Goal: Task Accomplishment & Management: Manage account settings

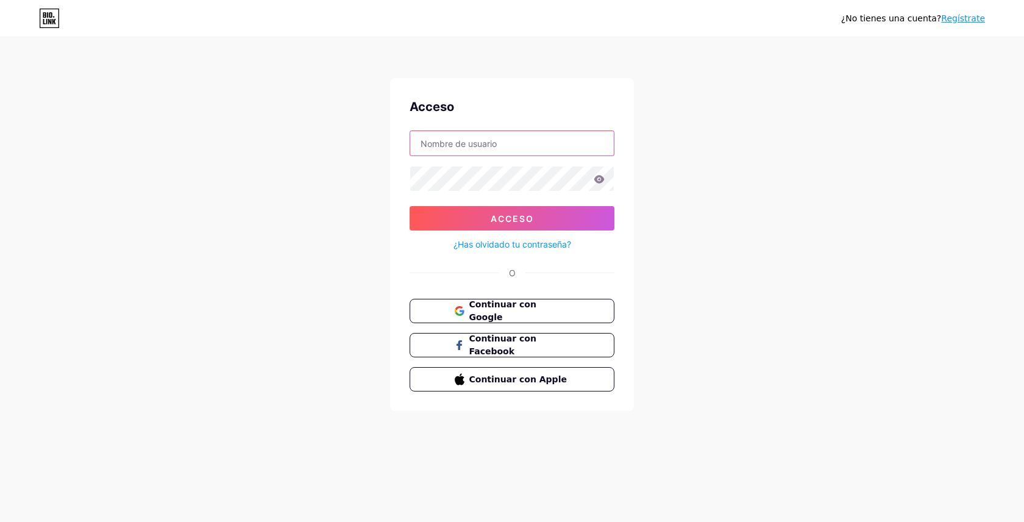
click at [456, 136] on input "text" at bounding box center [512, 143] width 204 height 24
drag, startPoint x: 487, startPoint y: 146, endPoint x: 411, endPoint y: 145, distance: 75.6
click at [411, 145] on input "@gremedtech" at bounding box center [512, 143] width 204 height 24
paste input "[EMAIL_ADDRESS][DOMAIN_NAME]"
type input "[EMAIL_ADDRESS][DOMAIN_NAME]"
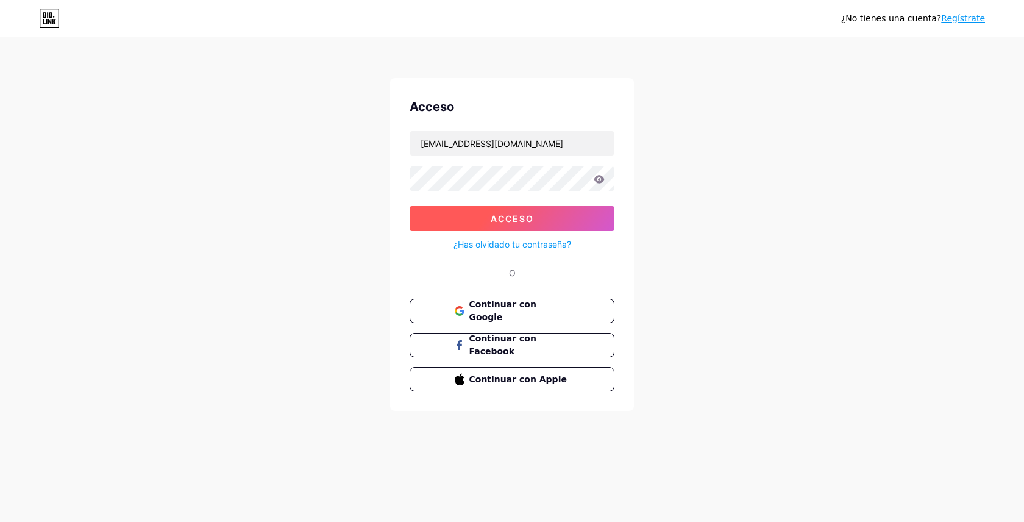
click at [437, 215] on button "Acceso" at bounding box center [512, 218] width 205 height 24
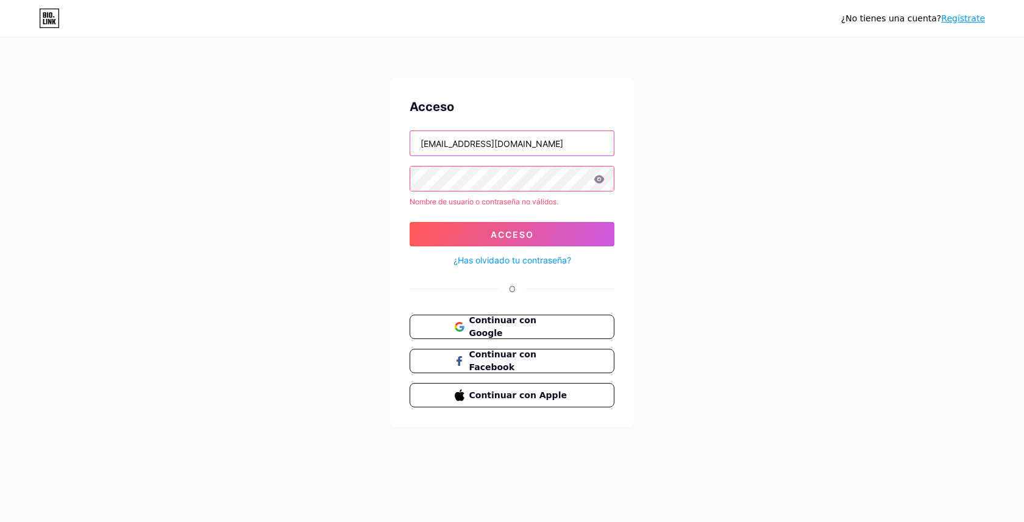
click at [561, 143] on input "[EMAIL_ADDRESS][DOMAIN_NAME]" at bounding box center [512, 143] width 204 height 24
click at [602, 181] on icon at bounding box center [600, 179] width 10 height 8
click at [601, 180] on icon at bounding box center [600, 179] width 10 height 8
click at [412, 279] on div "Acceso [EMAIL_ADDRESS][DOMAIN_NAME] Nombre de usuario o contraseña no válidos. …" at bounding box center [512, 252] width 244 height 349
click at [598, 177] on icon at bounding box center [599, 179] width 11 height 9
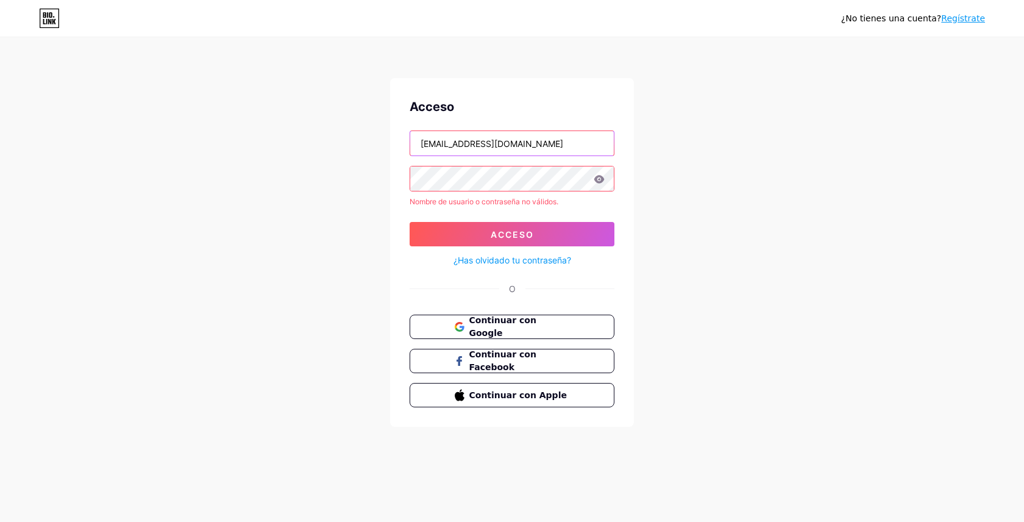
drag, startPoint x: 551, startPoint y: 143, endPoint x: 418, endPoint y: 138, distance: 132.4
click at [418, 138] on input "[EMAIL_ADDRESS][DOMAIN_NAME]" at bounding box center [512, 143] width 204 height 24
click at [562, 109] on div "Acceso" at bounding box center [512, 107] width 205 height 18
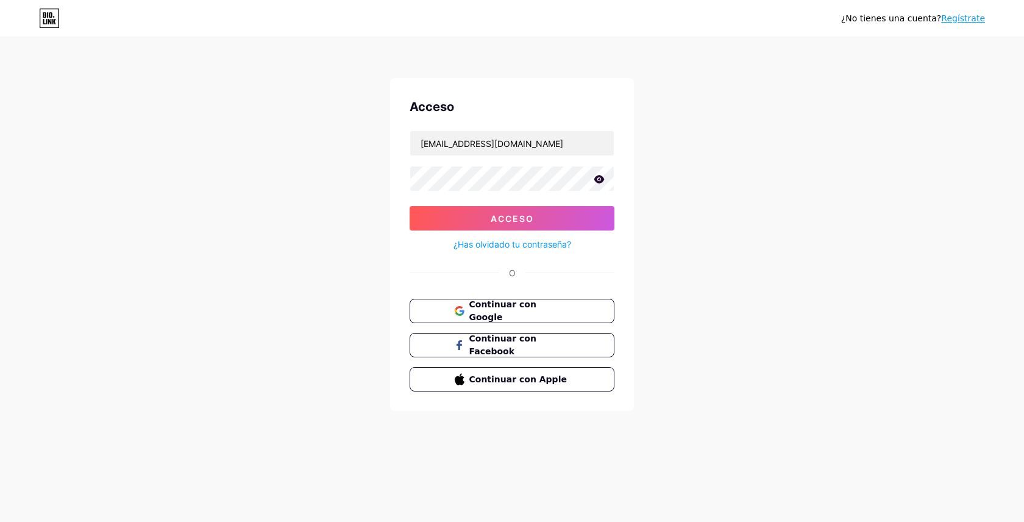
click at [603, 177] on icon at bounding box center [599, 179] width 11 height 9
click at [543, 220] on button "Acceso" at bounding box center [512, 218] width 205 height 24
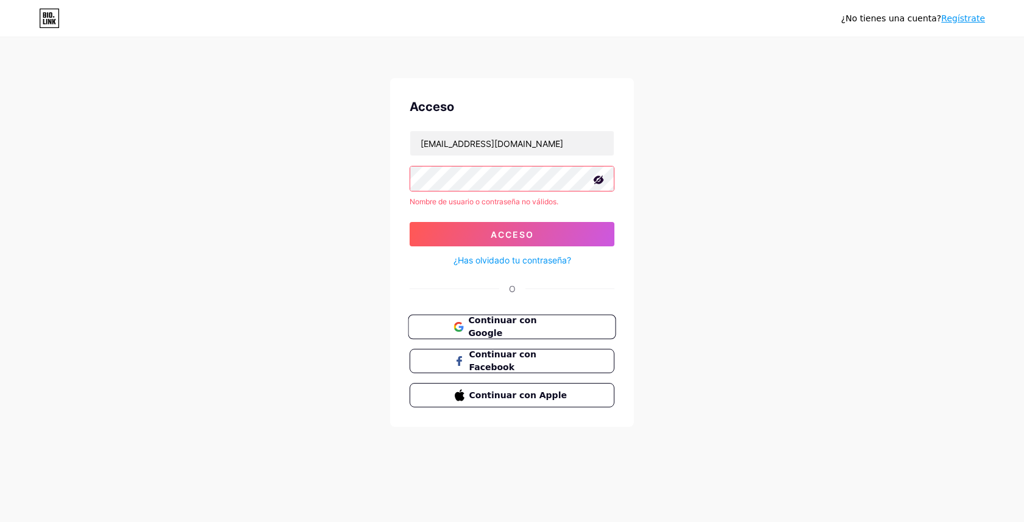
click at [520, 328] on font "Continuar con Google" at bounding box center [502, 326] width 68 height 23
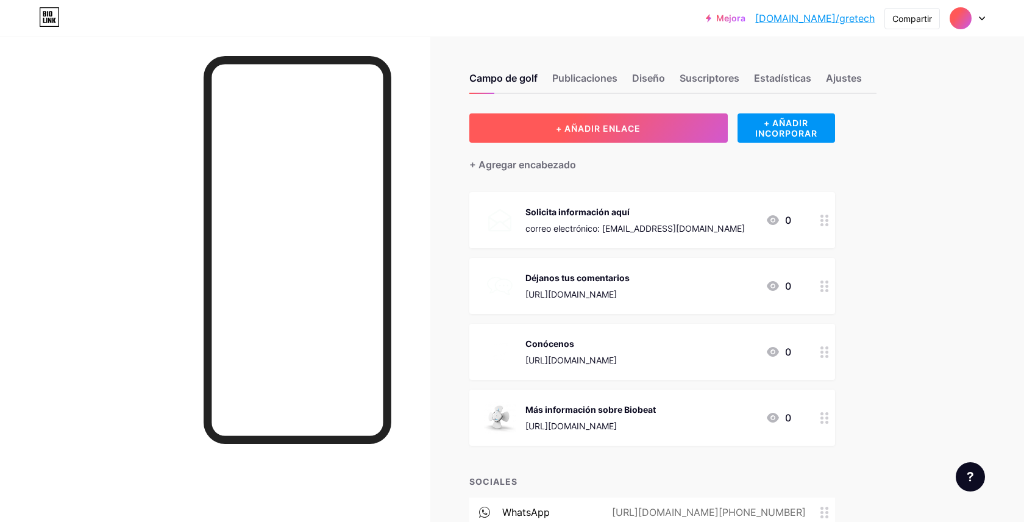
click at [665, 134] on button "+ AÑADIR ENLACE" at bounding box center [599, 127] width 259 height 29
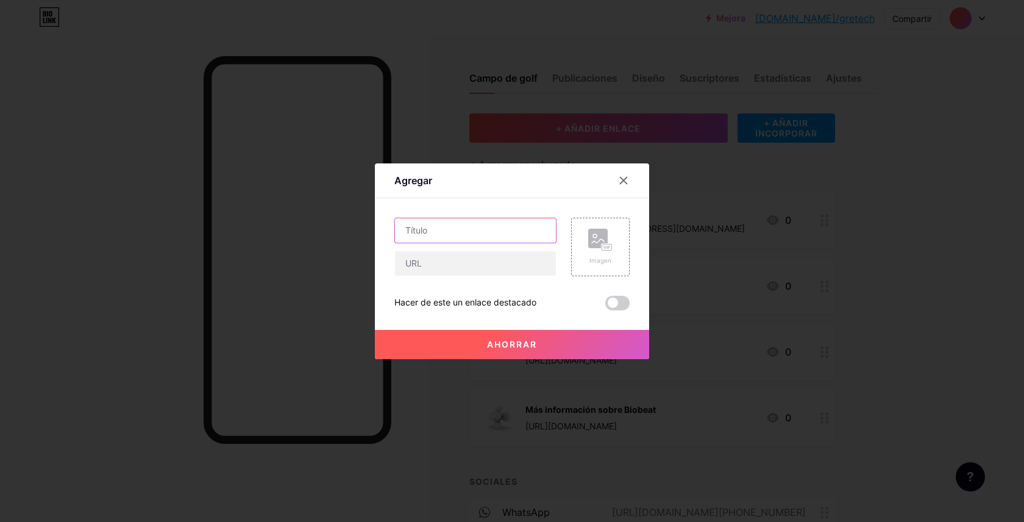
click at [513, 235] on input "text" at bounding box center [475, 230] width 161 height 24
type input "Conversemos"
click at [486, 265] on input "text" at bounding box center [475, 263] width 161 height 24
paste input "https://wa.me/message/2GVWGMLTBMVDD1"
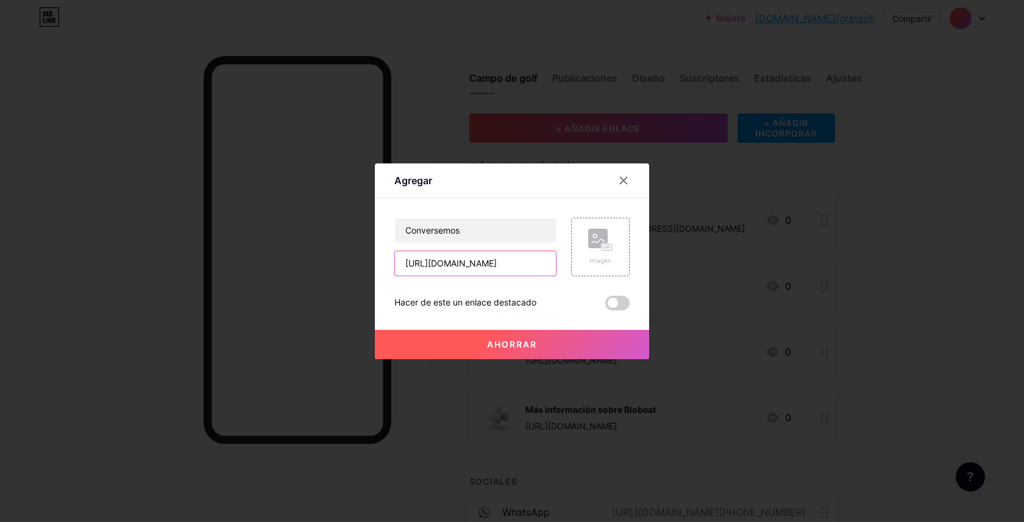
type input "https://wa.me/message/2GVWGMLTBMVDD1"
click at [520, 344] on font "Ahorrar" at bounding box center [512, 344] width 50 height 10
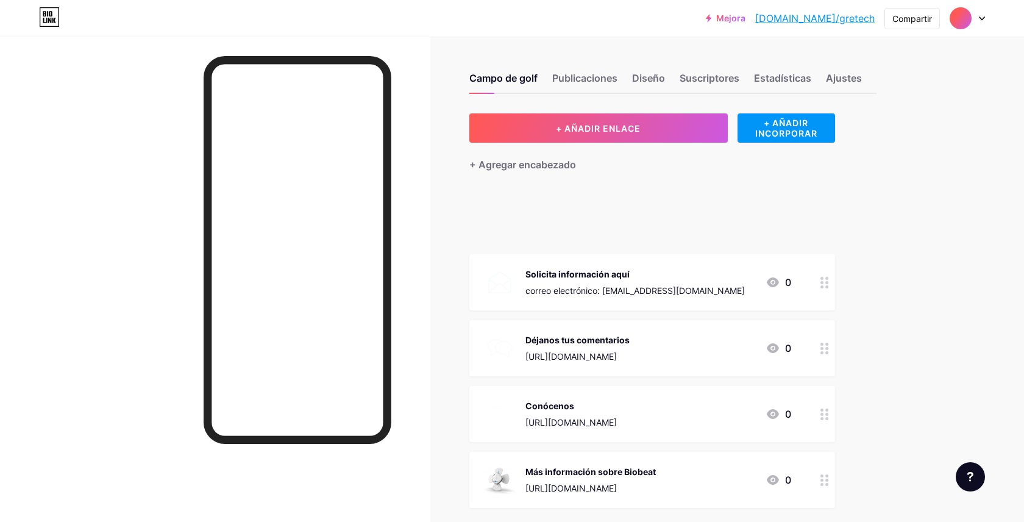
drag, startPoint x: 520, startPoint y: 344, endPoint x: 824, endPoint y: 346, distance: 304.9
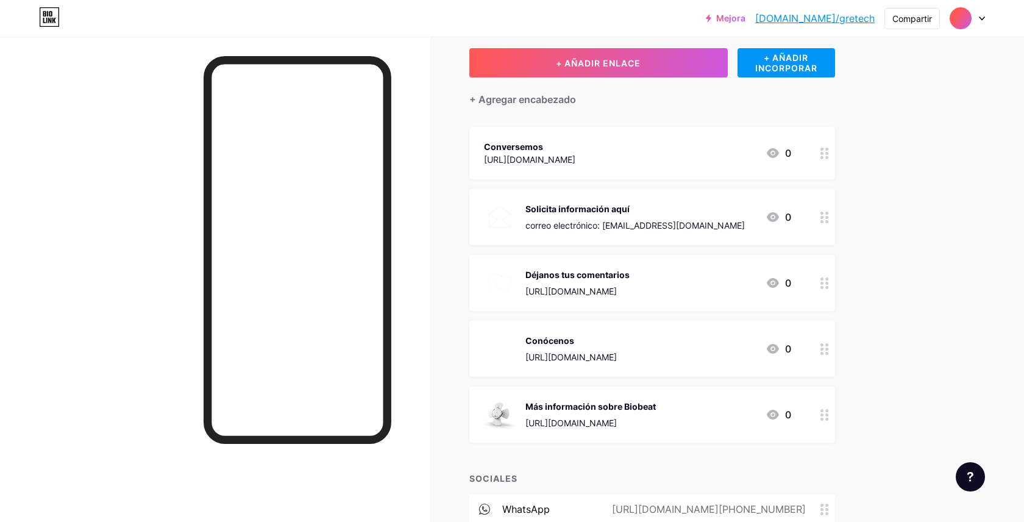
scroll to position [67, 0]
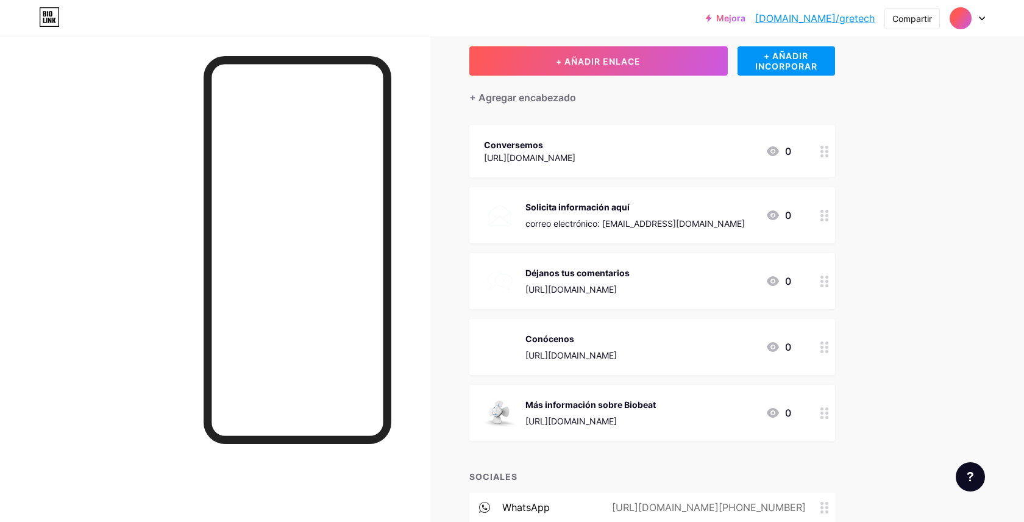
click at [664, 337] on div "Conócenos https://gremedtech.com/ 0" at bounding box center [637, 347] width 307 height 32
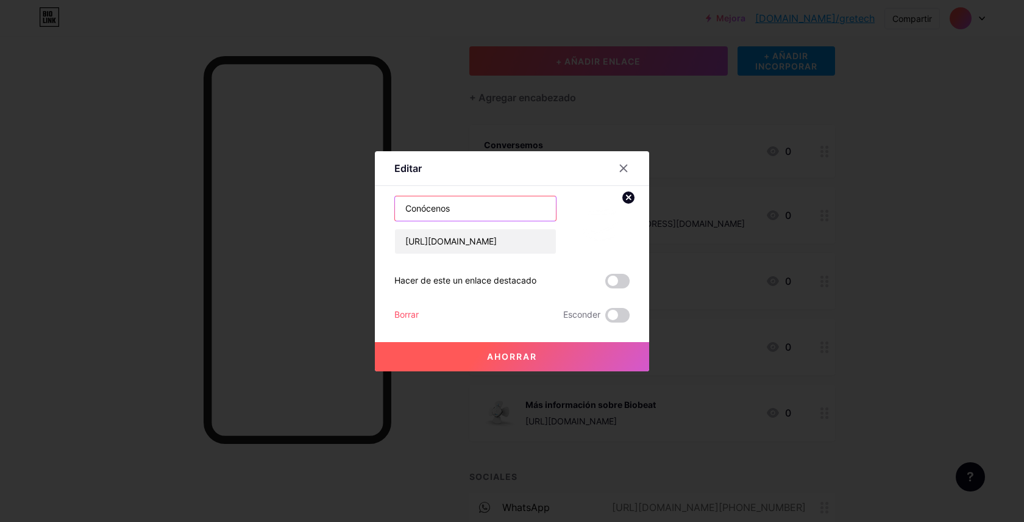
click at [490, 212] on input "Conócenos" at bounding box center [475, 208] width 161 height 24
paste input "get to know us"
click at [460, 209] on input "Conócenos |get to know us" at bounding box center [475, 208] width 161 height 24
click at [456, 209] on input "Conócenos |Get to know us" at bounding box center [475, 208] width 161 height 24
type input "Conócenos | Get to know us"
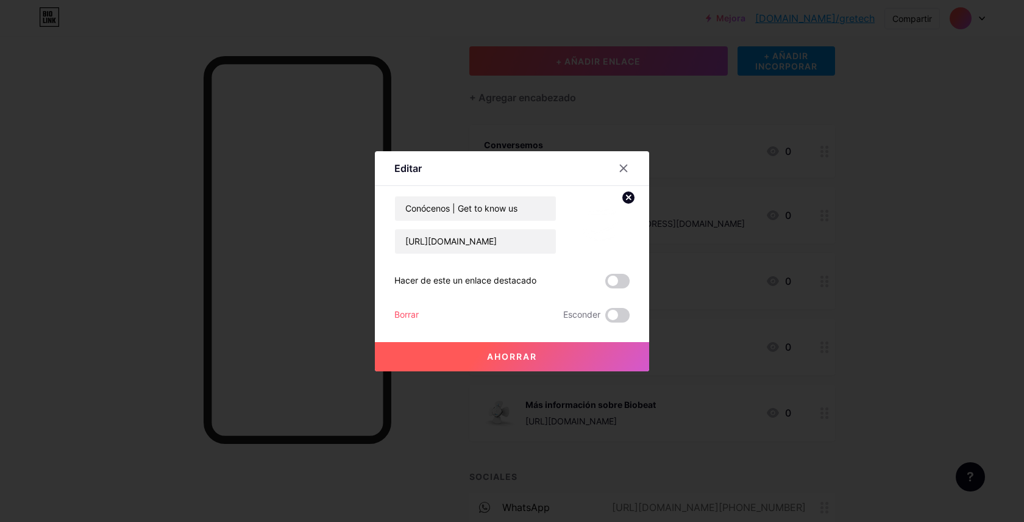
click at [566, 352] on button "Ahorrar" at bounding box center [512, 356] width 274 height 29
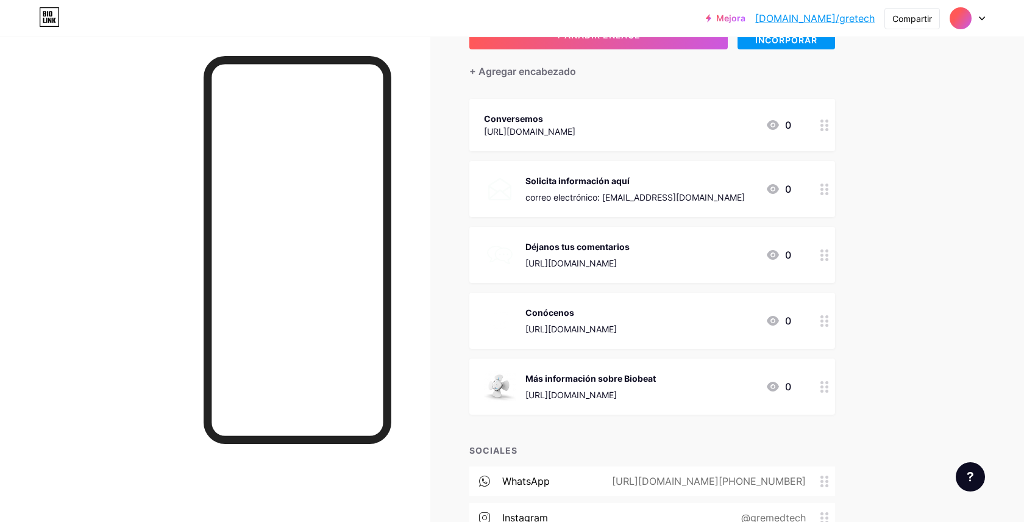
scroll to position [94, 0]
click at [720, 189] on div "Solicita información aquí correo electrónico: info@gremedtech.com 0" at bounding box center [637, 189] width 307 height 32
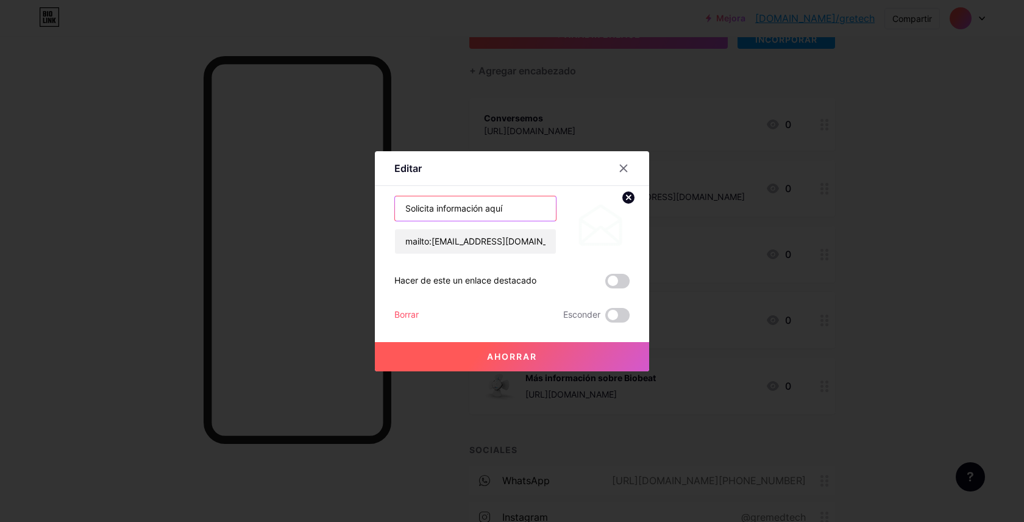
drag, startPoint x: 437, startPoint y: 207, endPoint x: 401, endPoint y: 209, distance: 36.1
click at [401, 209] on input "Solicita información aquí" at bounding box center [475, 208] width 161 height 24
click at [407, 208] on input "información aquí" at bounding box center [475, 208] width 161 height 24
click at [482, 207] on input "Información aquí" at bounding box center [475, 208] width 161 height 24
paste input "Information here"
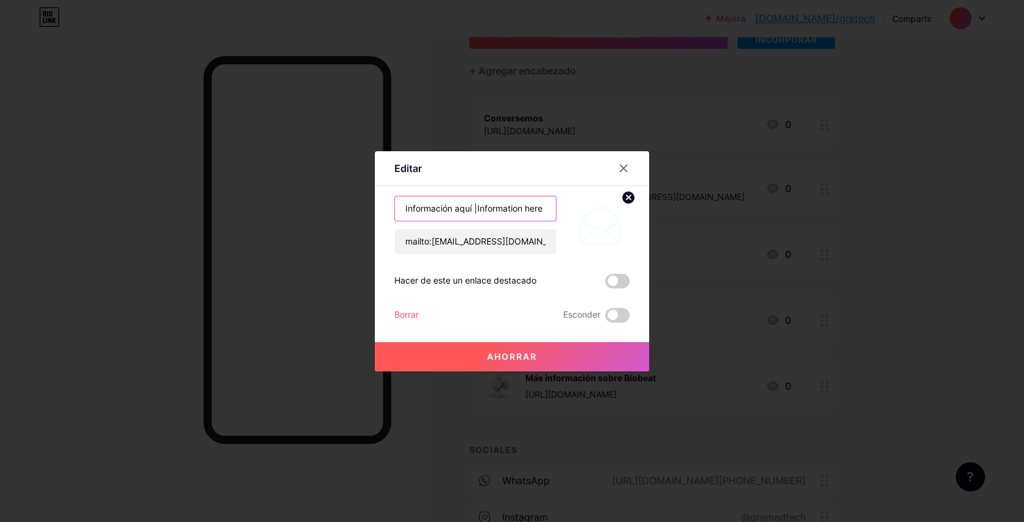
type input "Información aquí |Information here"
click at [515, 351] on font "Ahorrar" at bounding box center [512, 356] width 50 height 10
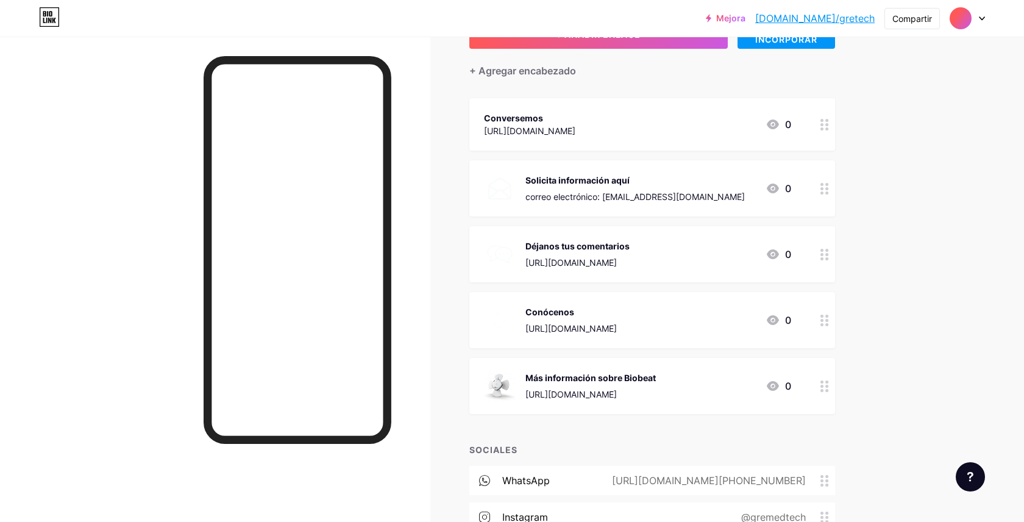
click at [842, 22] on font "bio.link/gretech" at bounding box center [816, 18] width 120 height 12
click at [663, 181] on div "Solicita información aquí" at bounding box center [636, 180] width 220 height 13
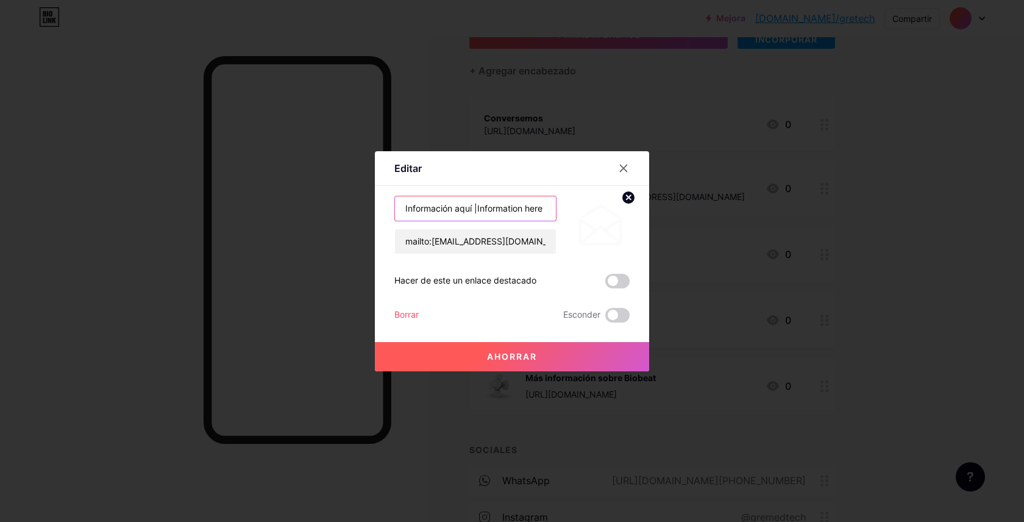
click at [477, 209] on input "Información aquí |Information here" at bounding box center [475, 208] width 161 height 24
type input "Información aquí | Information here"
click at [552, 360] on button "Ahorrar" at bounding box center [512, 356] width 274 height 29
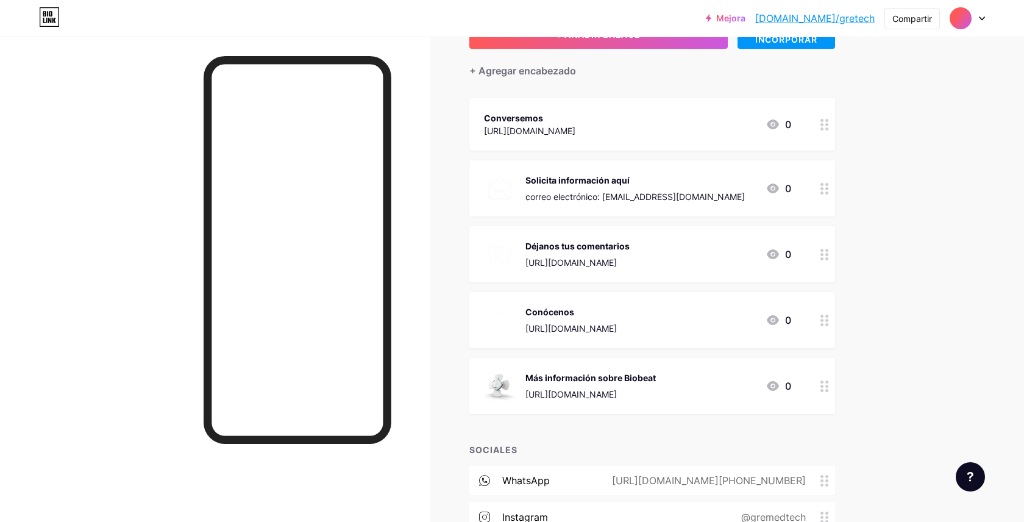
click at [642, 171] on div "Solicita información aquí correo electrónico: info@gremedtech.com 0" at bounding box center [653, 188] width 366 height 56
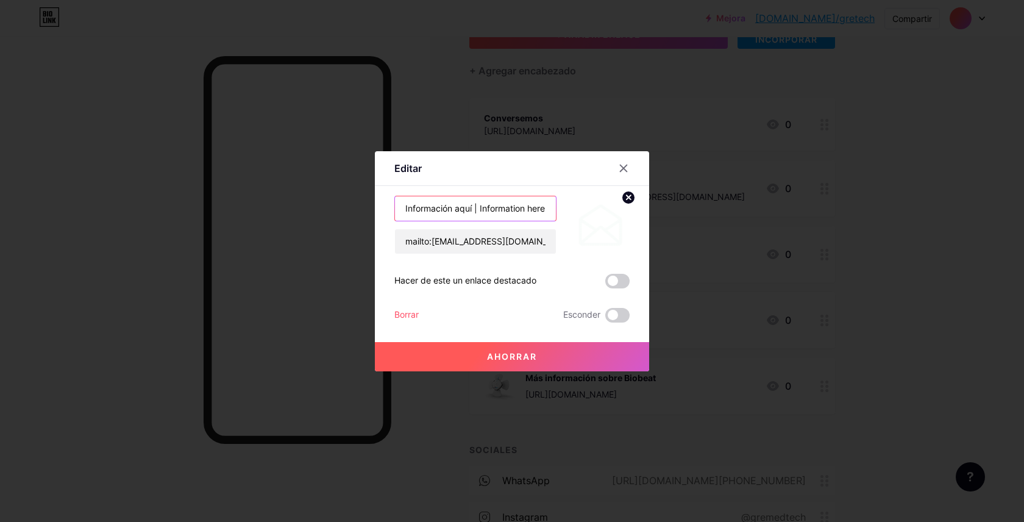
scroll to position [0, 0]
drag, startPoint x: 548, startPoint y: 209, endPoint x: 395, endPoint y: 212, distance: 153.1
click at [395, 212] on div "Información aquí | Information here" at bounding box center [476, 209] width 162 height 26
paste input "Request info"
click at [458, 207] on input "Solicita info |Request info" at bounding box center [475, 208] width 161 height 24
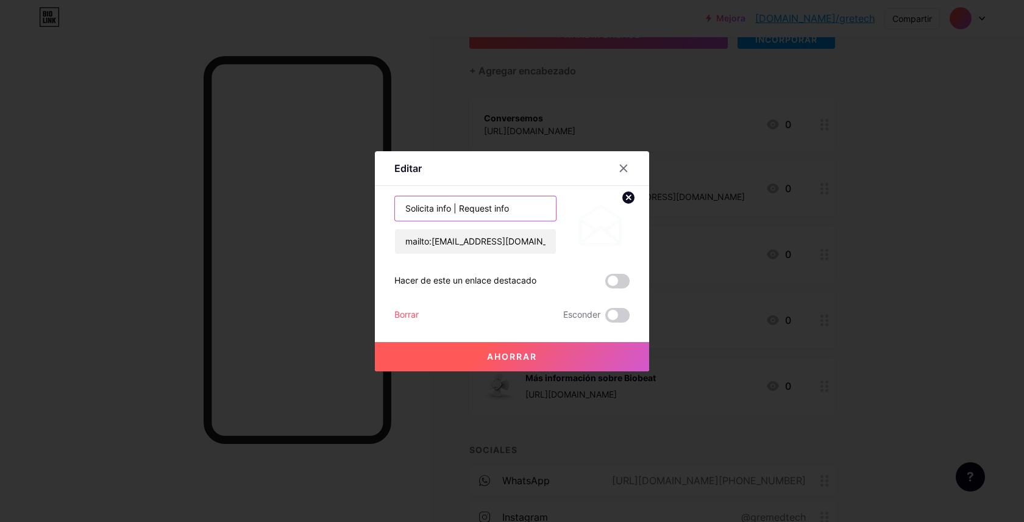
type input "Solicita info | Request info"
click at [549, 357] on button "Ahorrar" at bounding box center [512, 356] width 274 height 29
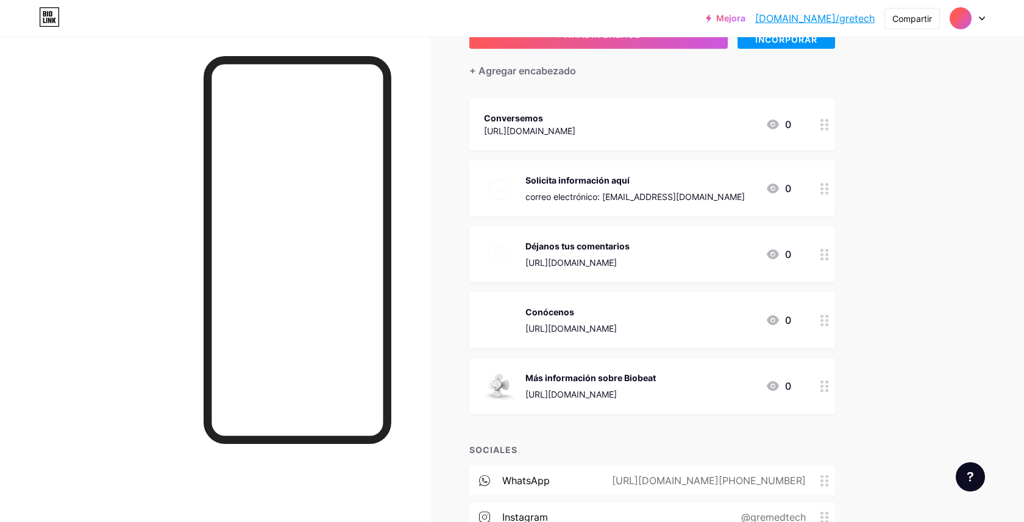
click at [688, 120] on div "Conversemos https://wa.me/message/2GVWGMLTBMVDD1 0" at bounding box center [637, 124] width 307 height 28
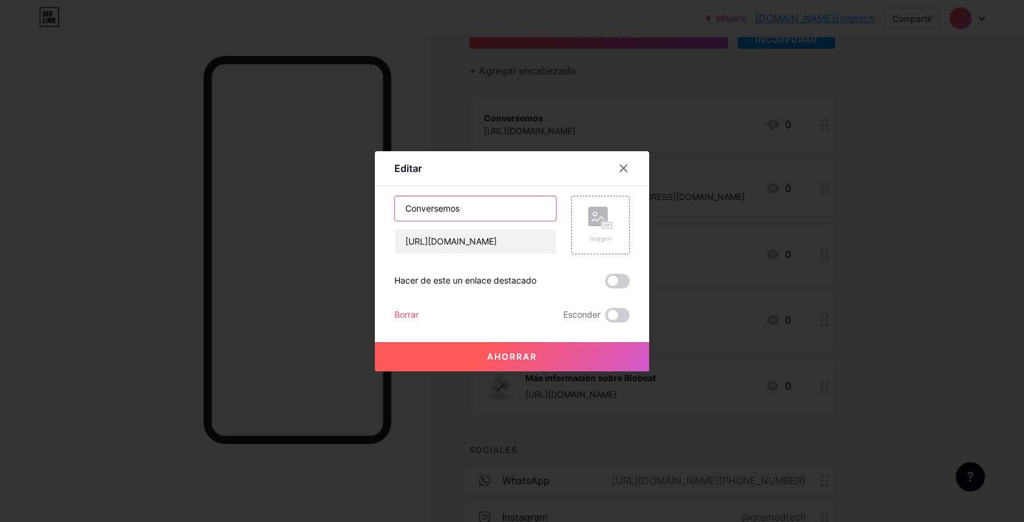
click at [490, 207] on input "Conversemos" at bounding box center [475, 208] width 161 height 24
paste input "let's talk"
click at [460, 207] on input "Conversemoslet's talk" at bounding box center [475, 208] width 161 height 24
click at [471, 209] on input "Conversemos | let's talk" at bounding box center [475, 208] width 161 height 24
type input "Conversemos | Let's talk"
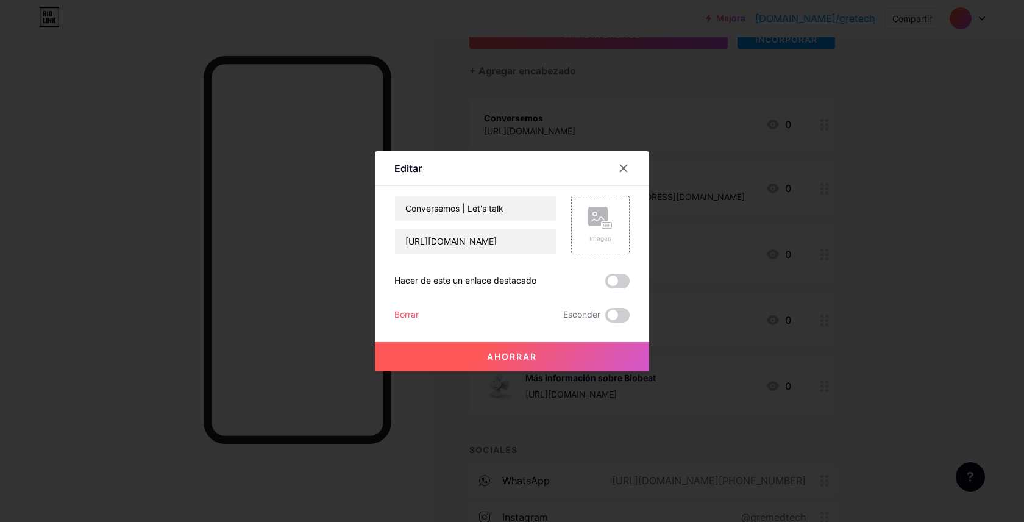
drag, startPoint x: 460, startPoint y: 207, endPoint x: 510, endPoint y: 358, distance: 158.7
click at [510, 358] on font "Ahorrar" at bounding box center [512, 356] width 50 height 10
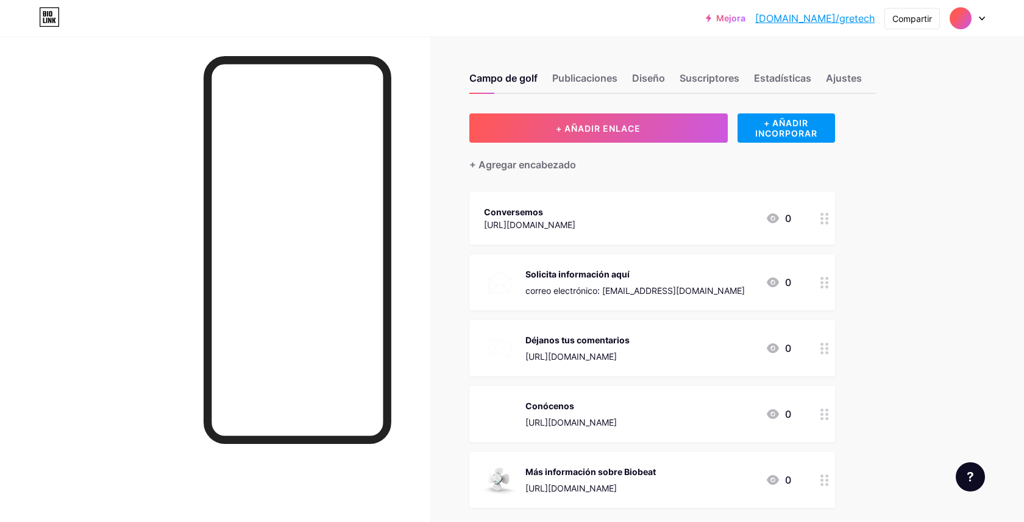
click at [647, 76] on font "Diseño" at bounding box center [648, 78] width 33 height 12
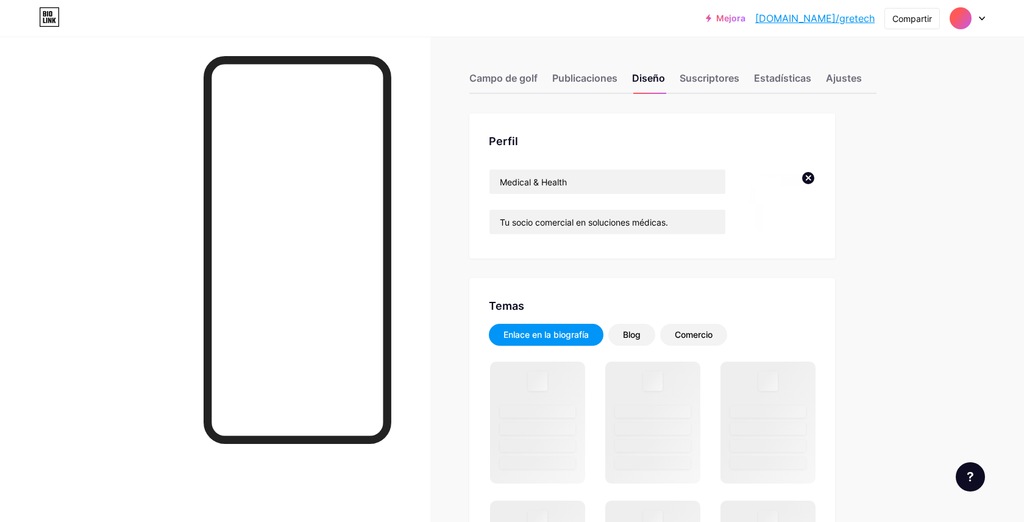
click at [504, 77] on font "Campo de golf" at bounding box center [504, 78] width 68 height 12
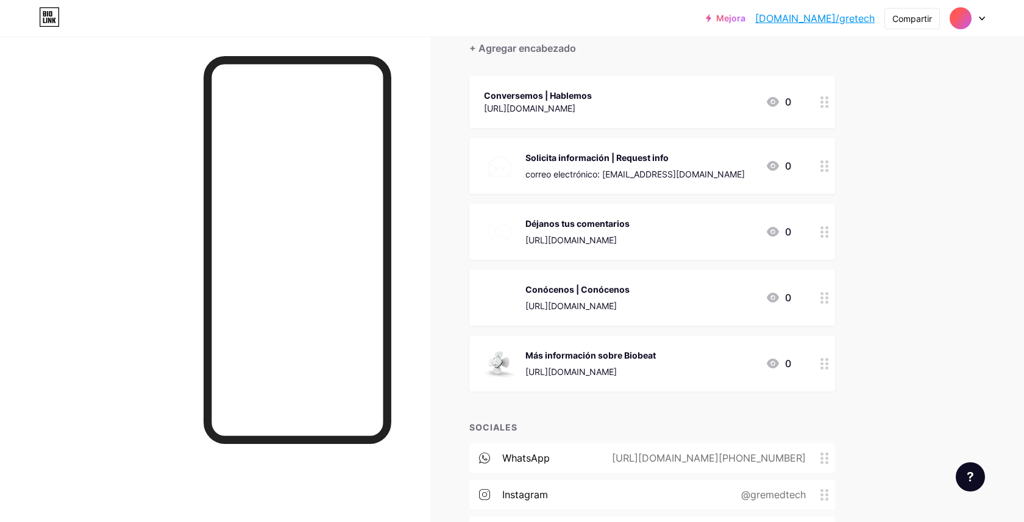
scroll to position [274, 0]
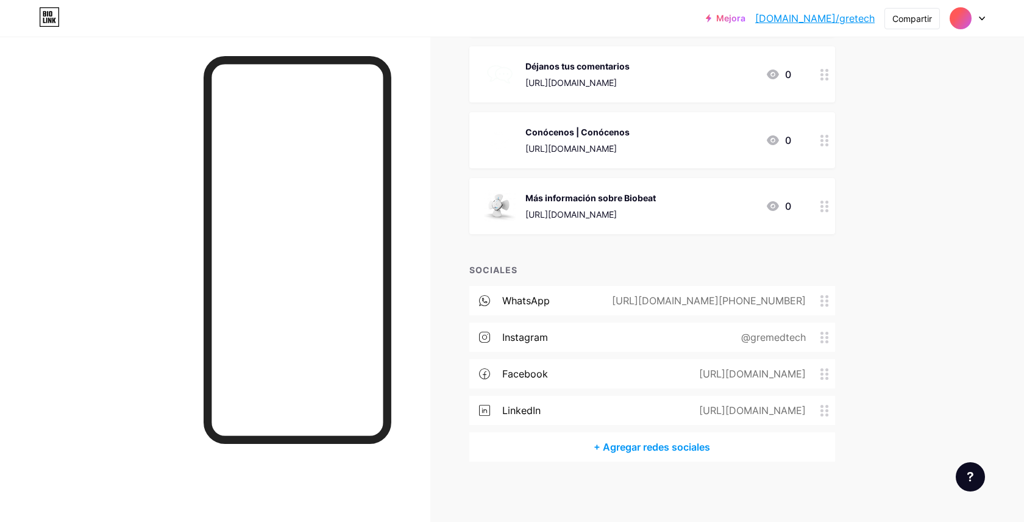
click at [826, 301] on icon at bounding box center [825, 301] width 9 height 12
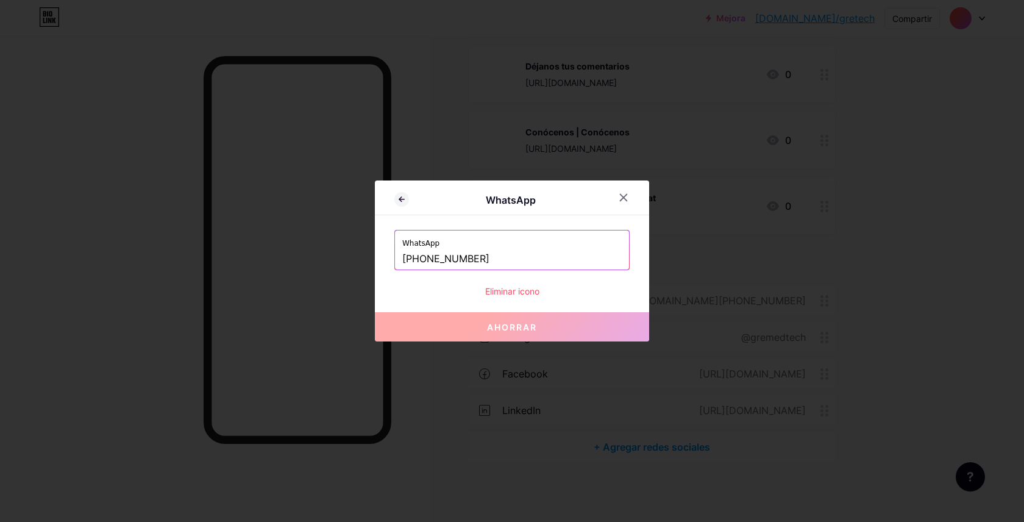
click at [526, 293] on font "Eliminar icono" at bounding box center [512, 291] width 54 height 10
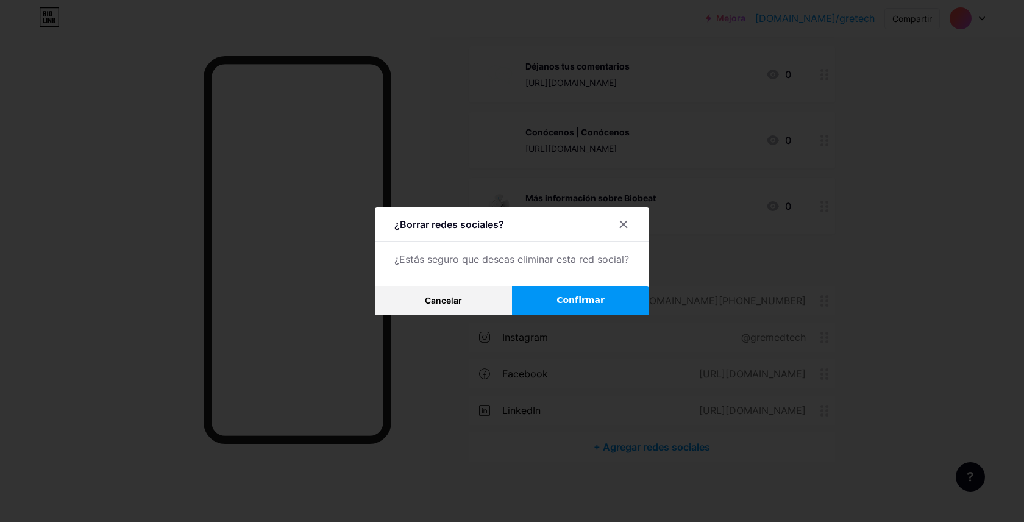
click at [547, 302] on button "Confirmar" at bounding box center [580, 300] width 137 height 29
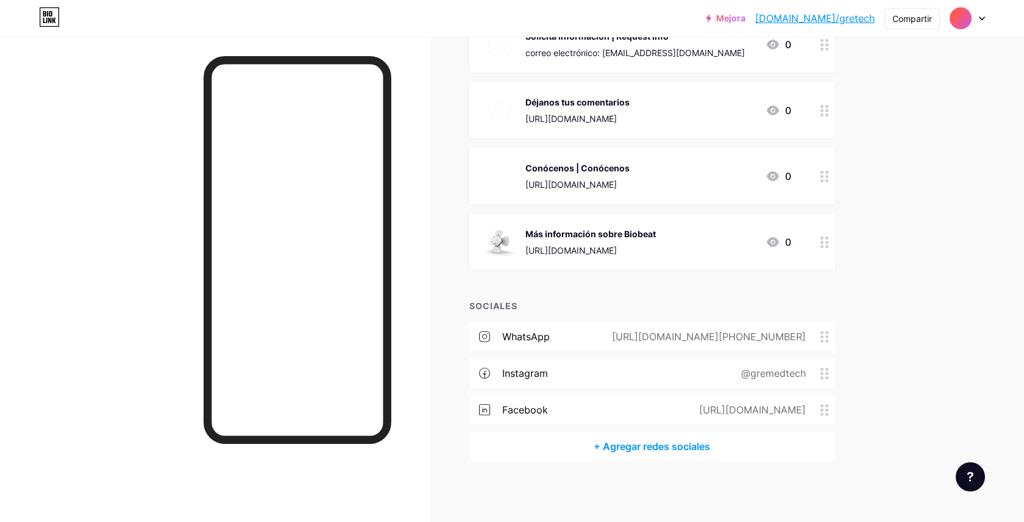
scroll to position [237, 0]
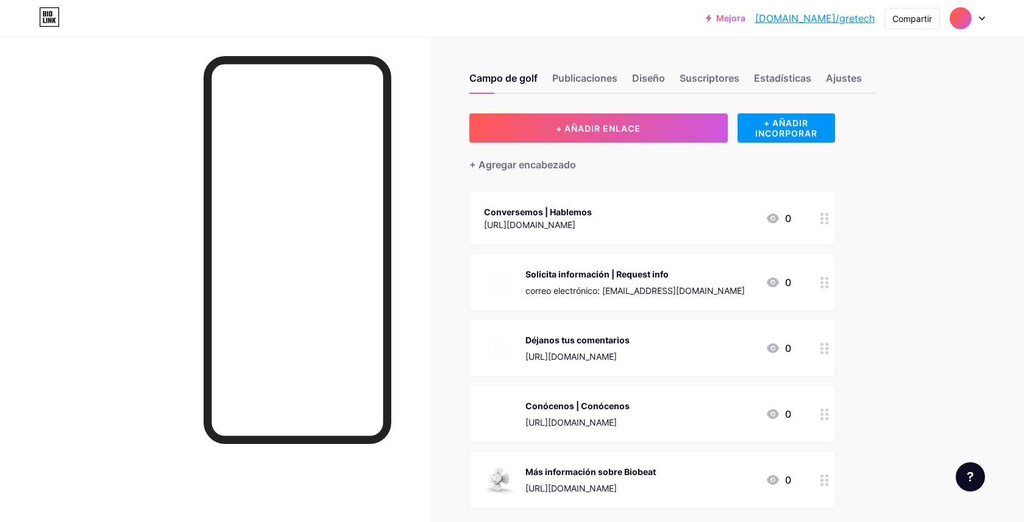
click at [592, 207] on div "Conversemos | Hablemos" at bounding box center [538, 212] width 108 height 13
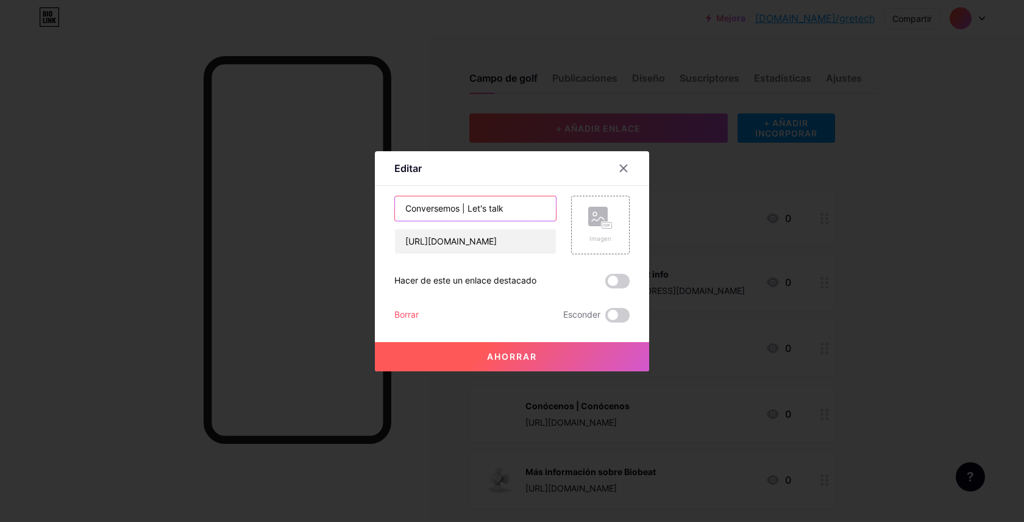
drag, startPoint x: 513, startPoint y: 209, endPoint x: 461, endPoint y: 209, distance: 51.8
click at [461, 209] on input "Conversemos | Let's talk" at bounding box center [475, 208] width 161 height 24
click at [430, 209] on input "Contactanos" at bounding box center [475, 208] width 161 height 24
click at [465, 210] on input "Contáctanos" at bounding box center [475, 208] width 161 height 24
type input "Contáctanos"
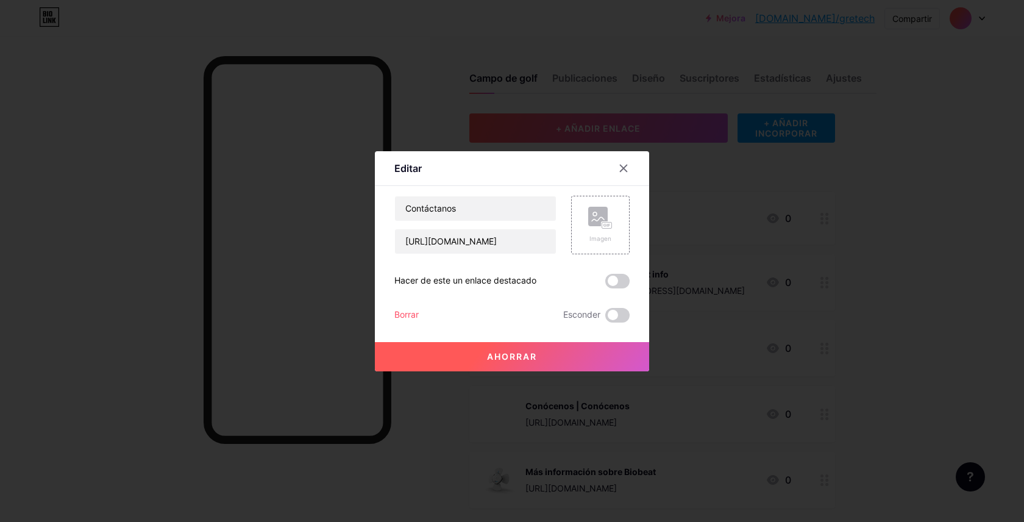
click at [510, 358] on font "Ahorrar" at bounding box center [512, 356] width 50 height 10
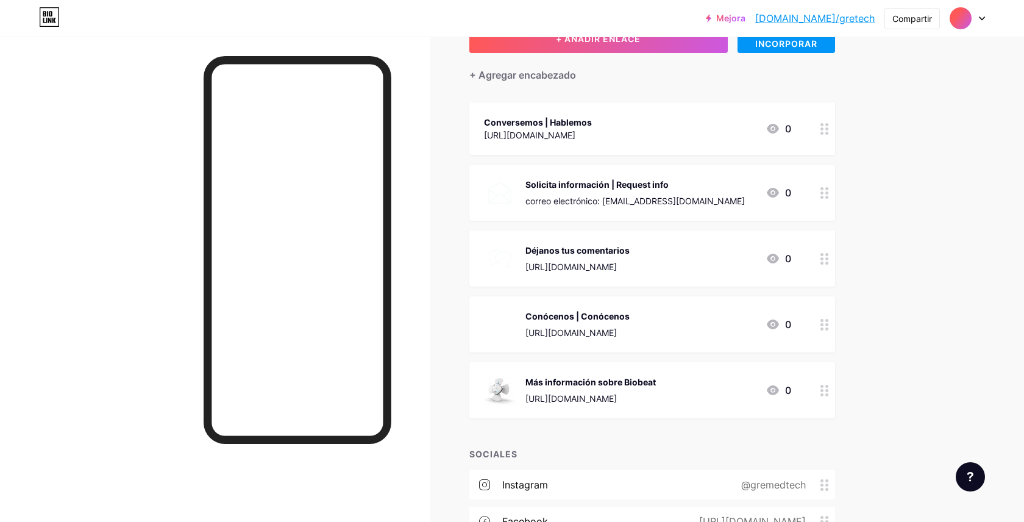
scroll to position [87, 0]
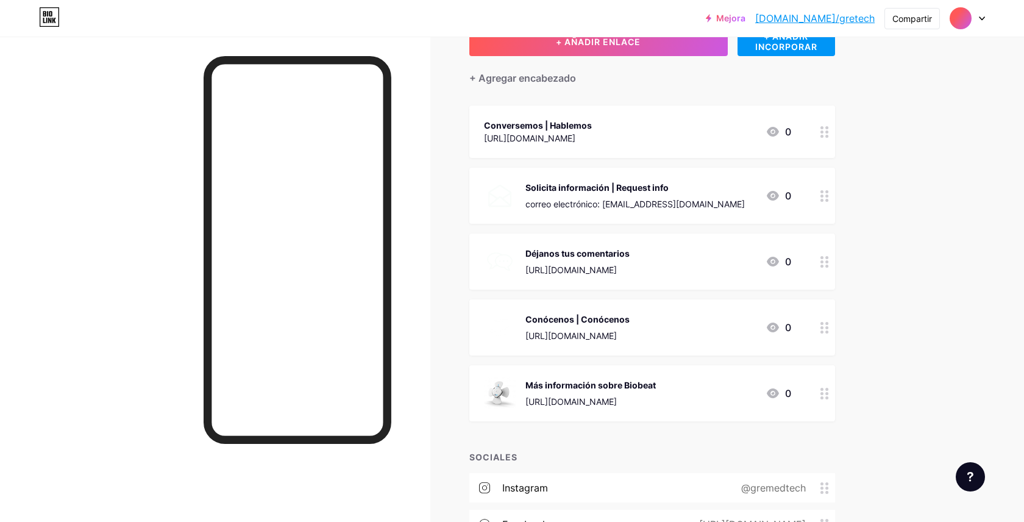
click at [592, 122] on div "Conversemos | Hablemos" at bounding box center [538, 125] width 108 height 13
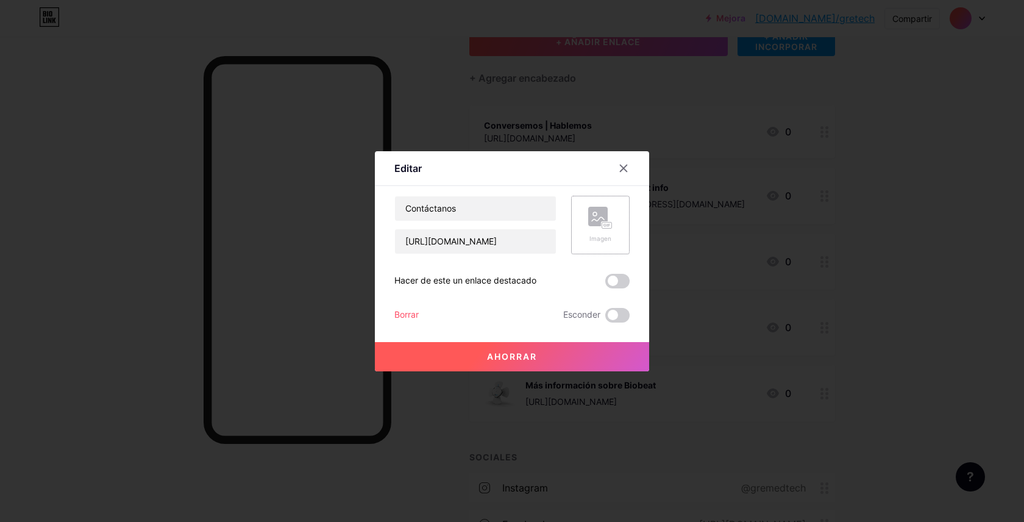
click at [592, 226] on icon at bounding box center [600, 218] width 24 height 23
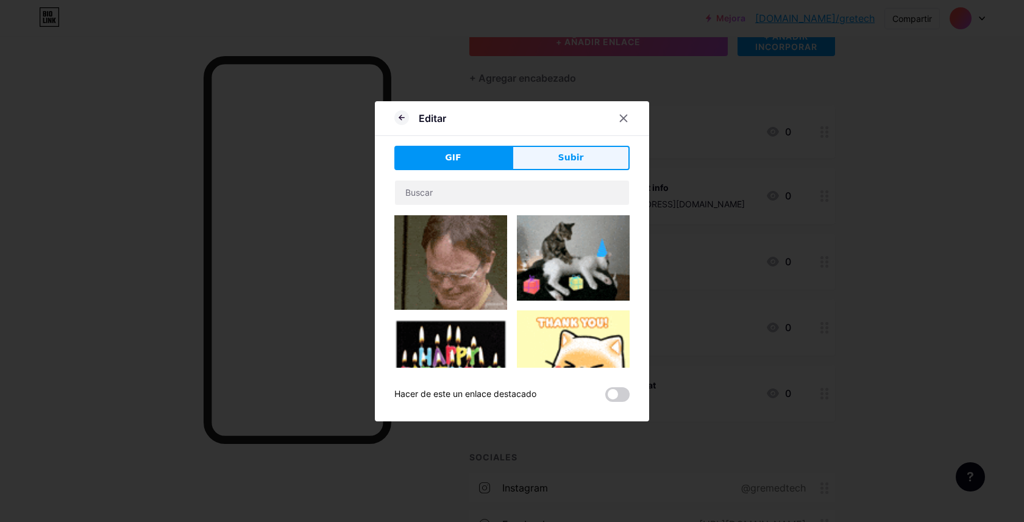
click at [571, 152] on font "Subir" at bounding box center [572, 157] width 26 height 10
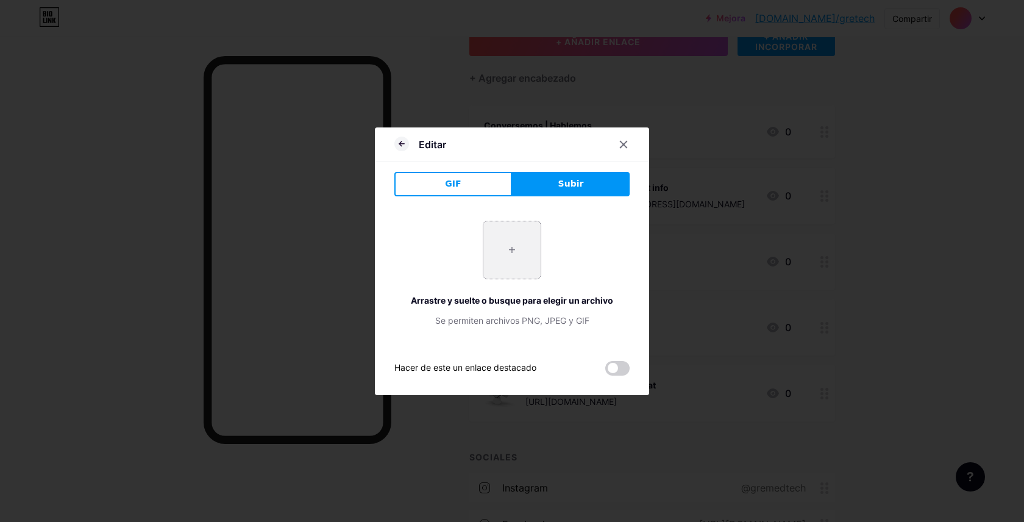
click at [513, 249] on input "file" at bounding box center [512, 249] width 57 height 57
type input "C:\fakepath\14.png"
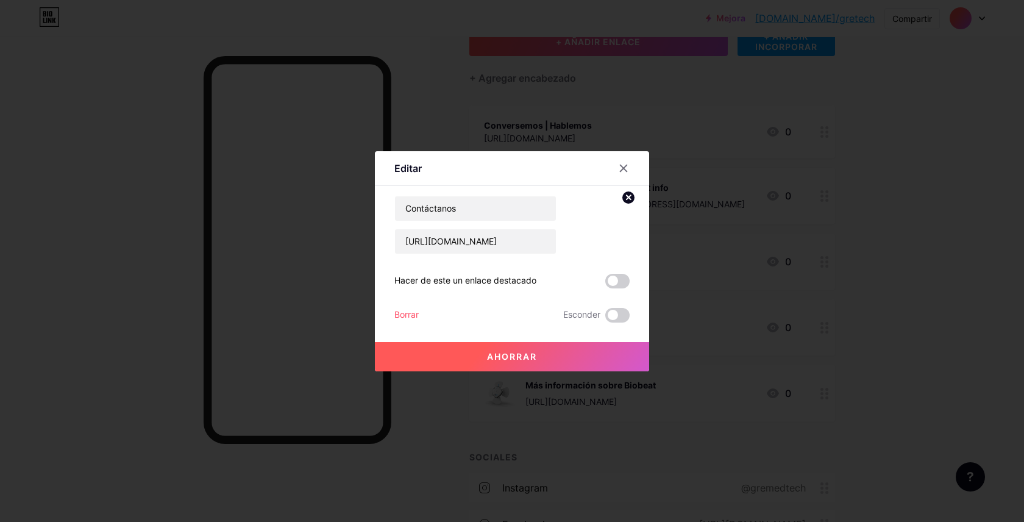
click at [612, 355] on button "Ahorrar" at bounding box center [512, 356] width 274 height 29
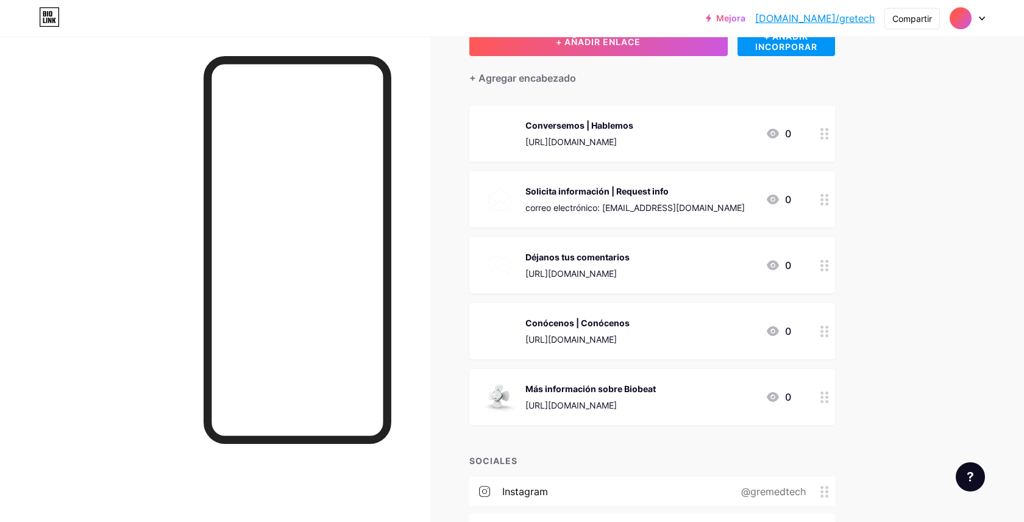
click at [734, 212] on div "Solicita información | Request info correo electrónico: info@gremedtech.com 0" at bounding box center [637, 200] width 307 height 32
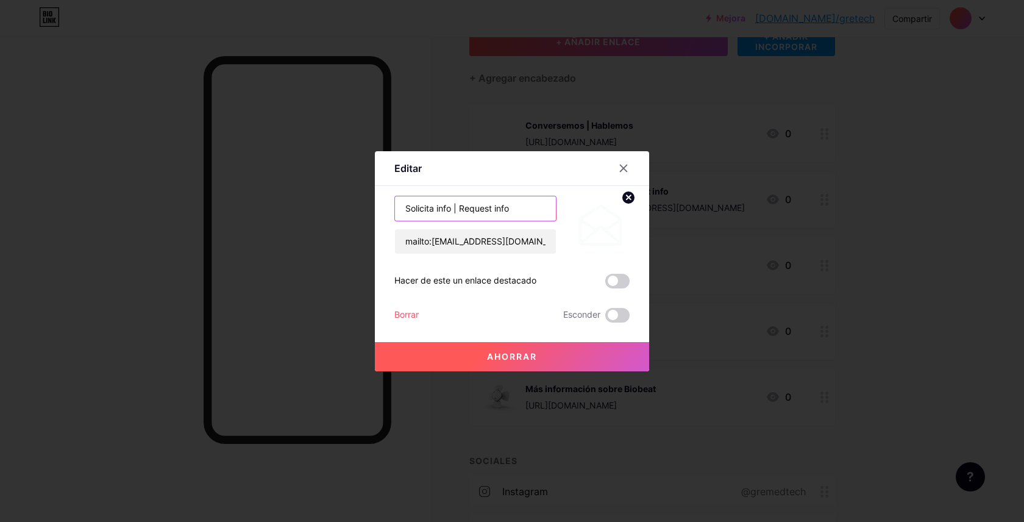
drag, startPoint x: 513, startPoint y: 209, endPoint x: 452, endPoint y: 210, distance: 61.0
click at [452, 210] on input "Solicita info | Request info" at bounding box center [475, 208] width 161 height 24
type input "Solicita información"
click at [513, 362] on button "Ahorrar" at bounding box center [512, 356] width 274 height 29
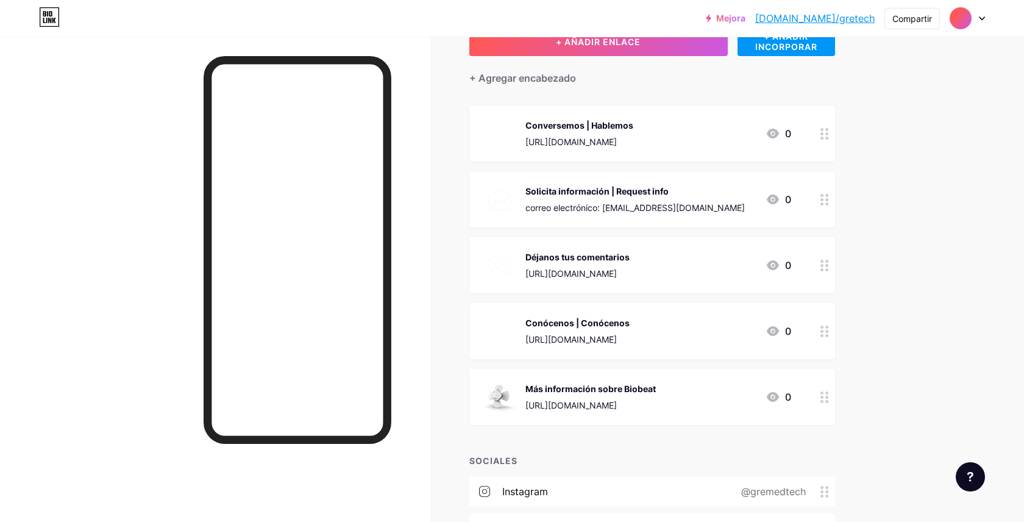
click at [584, 318] on font "Conócenos | Conócenos" at bounding box center [578, 323] width 104 height 10
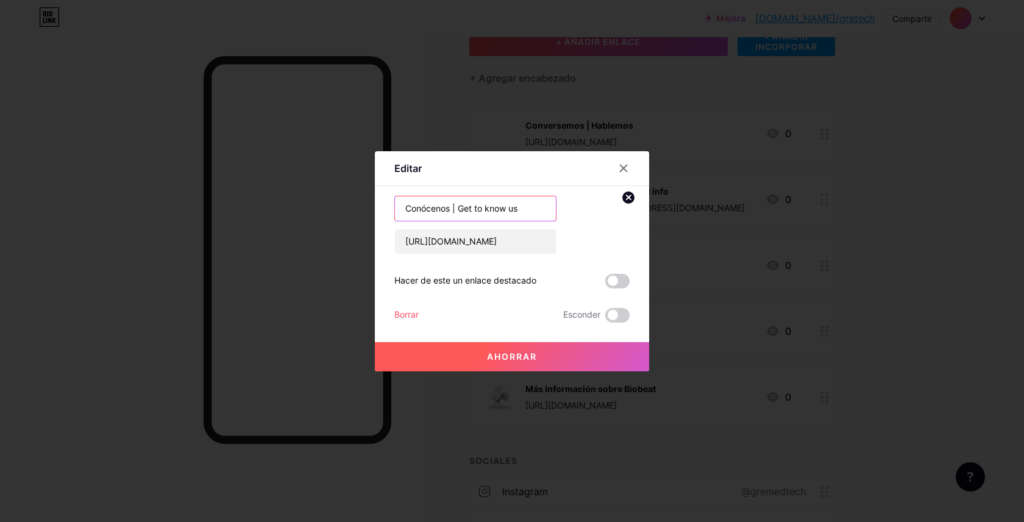
drag, startPoint x: 532, startPoint y: 208, endPoint x: 449, endPoint y: 207, distance: 82.9
click at [449, 207] on input "Conócenos | Get to know us" at bounding box center [475, 208] width 161 height 24
type input "Conócenos"
click at [516, 349] on button "Ahorrar" at bounding box center [512, 356] width 274 height 29
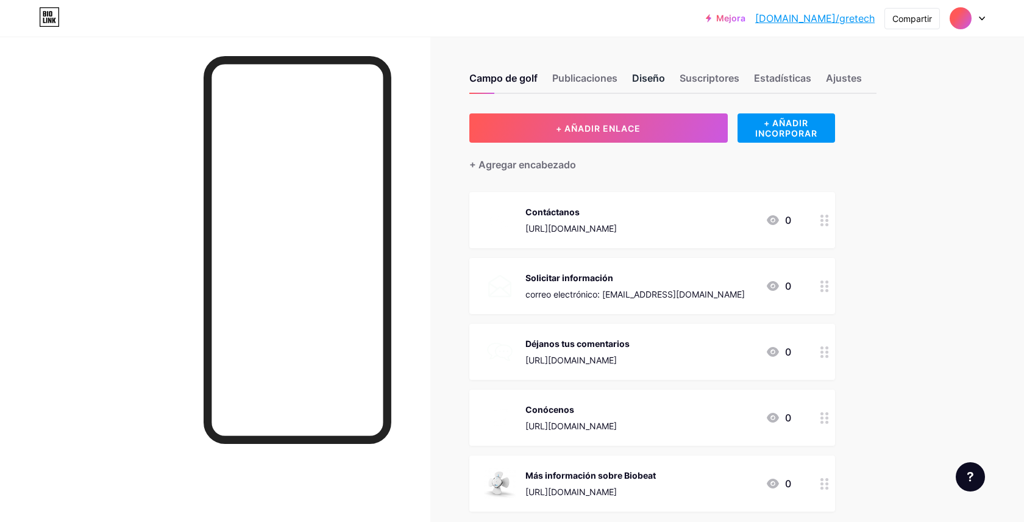
click at [639, 77] on font "Diseño" at bounding box center [648, 78] width 33 height 12
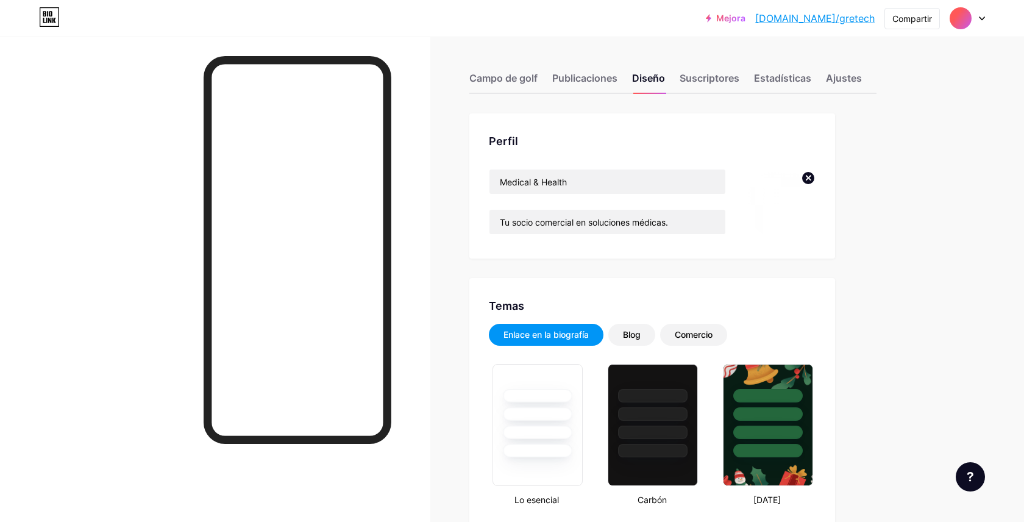
type input "#000000"
type input "#ffffff"
click at [835, 16] on font "[DOMAIN_NAME]/gretech" at bounding box center [816, 18] width 120 height 12
click at [983, 14] on div at bounding box center [967, 18] width 35 height 22
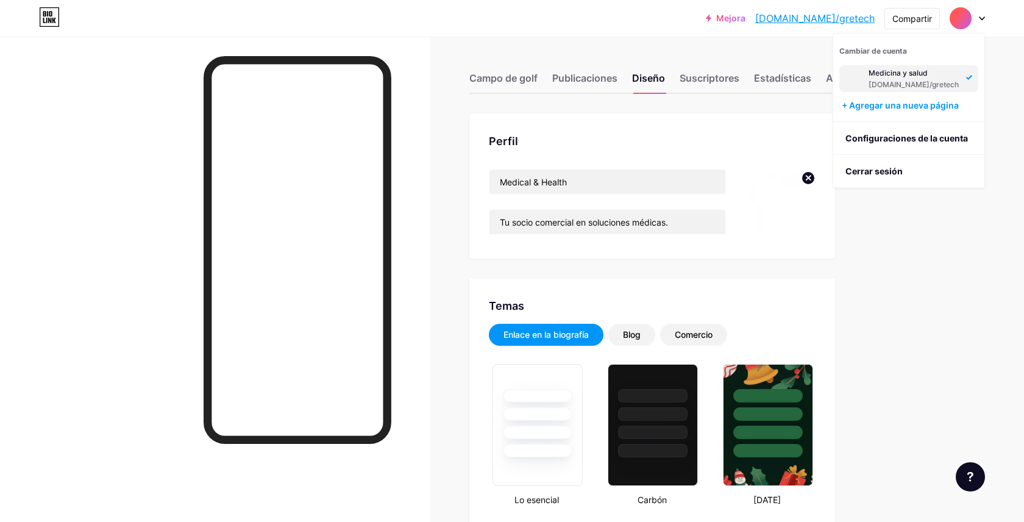
click at [981, 16] on icon at bounding box center [982, 18] width 6 height 4
